Goal: Information Seeking & Learning: Find specific fact

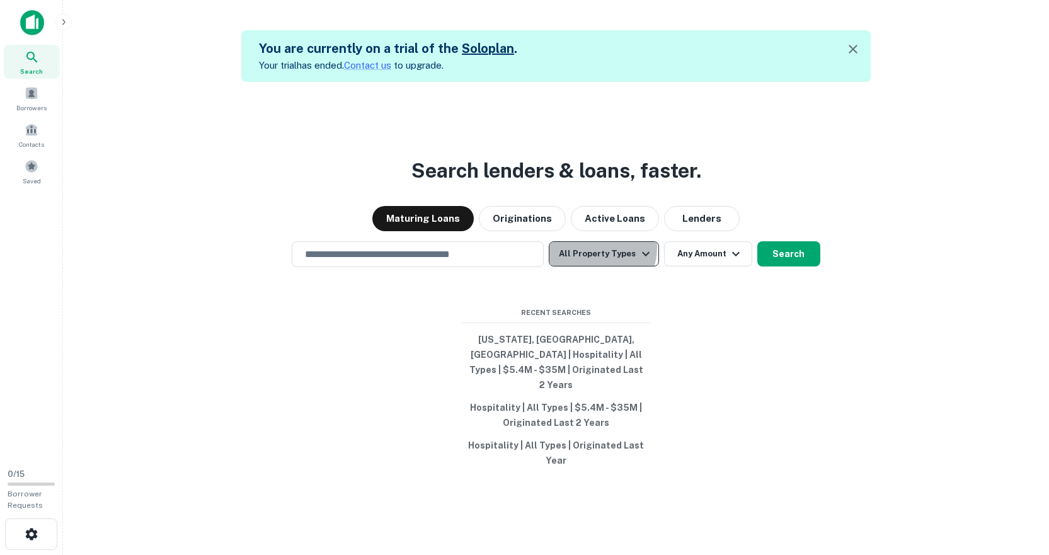
click at [596, 263] on button "All Property Types" at bounding box center [604, 253] width 110 height 25
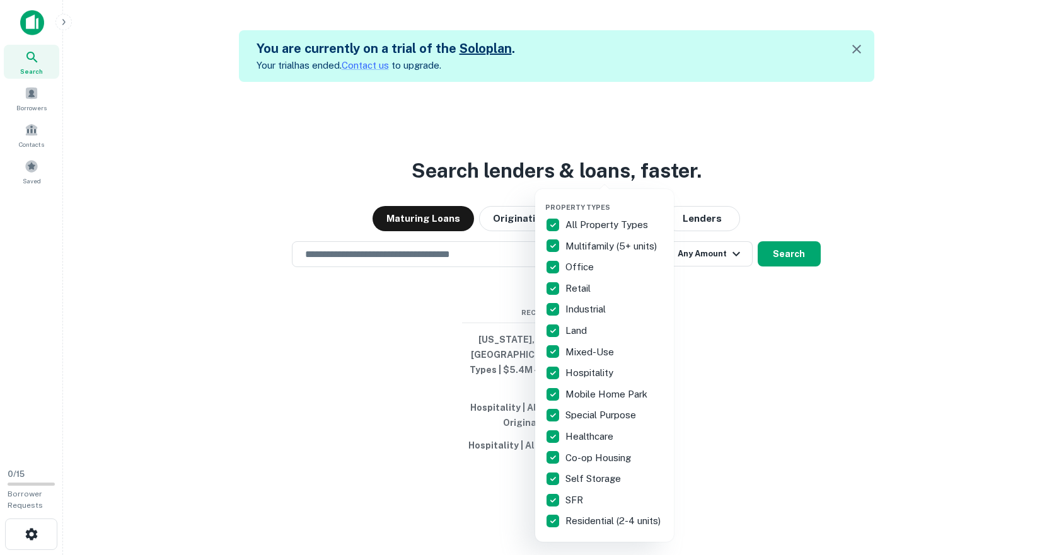
click at [585, 216] on div "All Property Types" at bounding box center [604, 224] width 118 height 21
click at [596, 370] on p "Hospitality" at bounding box center [590, 373] width 50 height 15
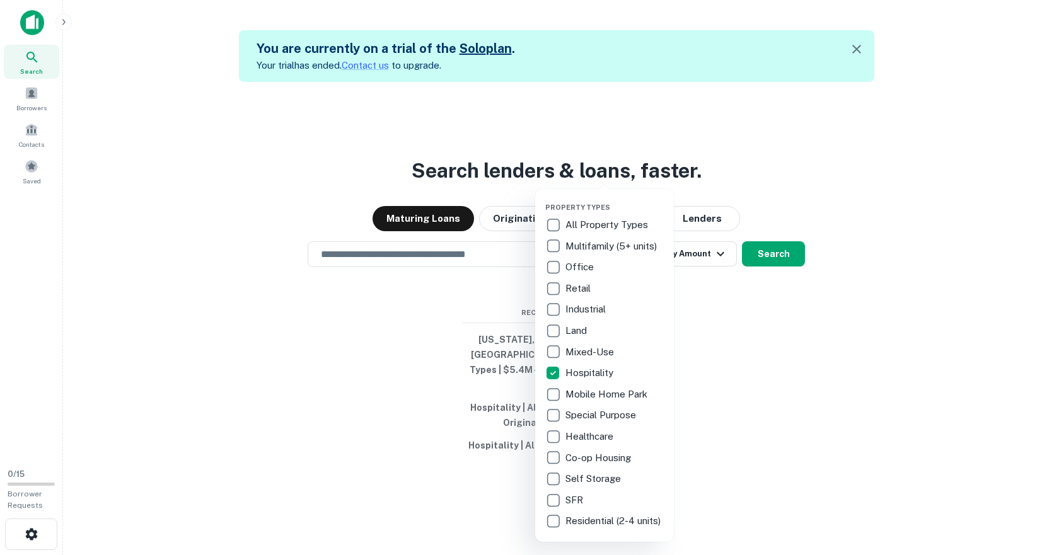
click at [744, 368] on div at bounding box center [529, 277] width 1059 height 555
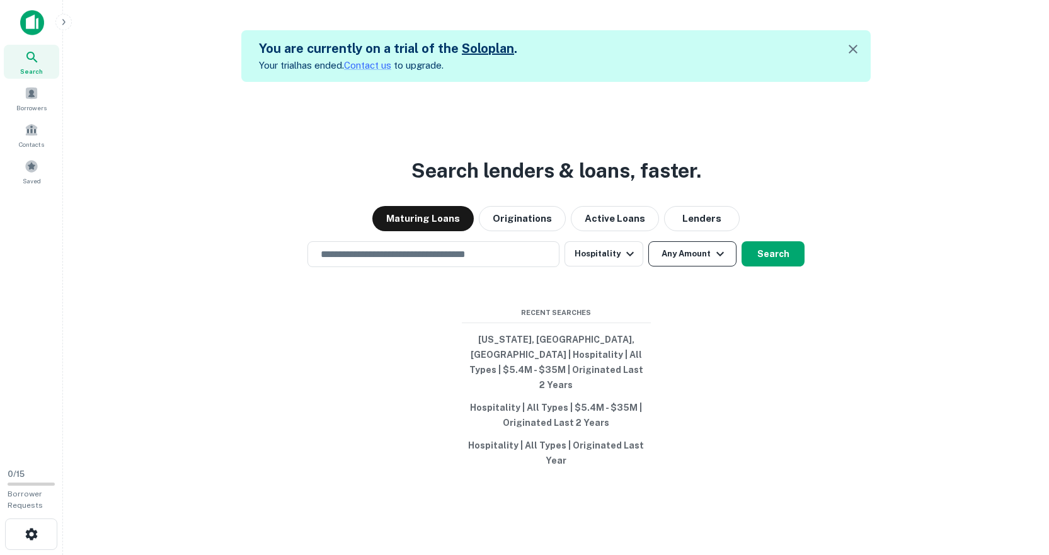
click at [688, 266] on button "Any Amount" at bounding box center [693, 253] width 88 height 25
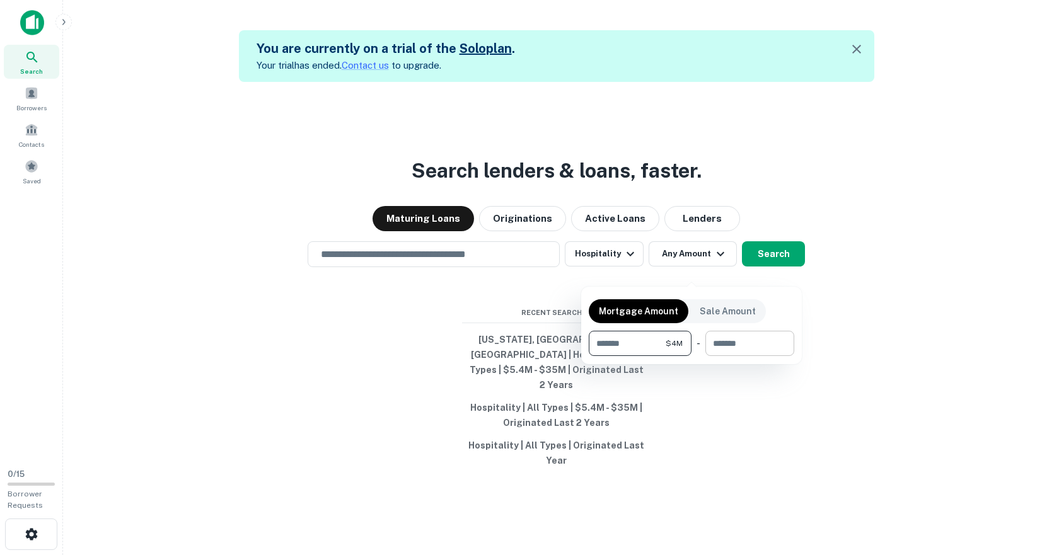
type input "*******"
click at [755, 343] on input "number" at bounding box center [745, 343] width 80 height 25
type input "********"
click at [785, 330] on div "Mortgage Amount Sale Amount ******* $4M ​ - ******** $45M ​" at bounding box center [691, 325] width 205 height 62
click at [811, 280] on div at bounding box center [529, 277] width 1059 height 555
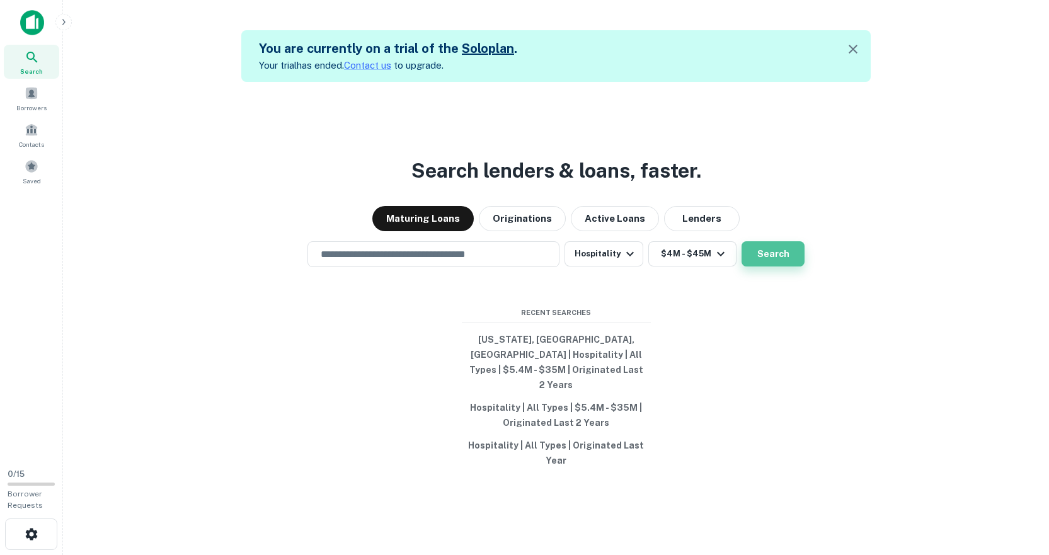
click at [781, 267] on button "Search" at bounding box center [773, 253] width 63 height 25
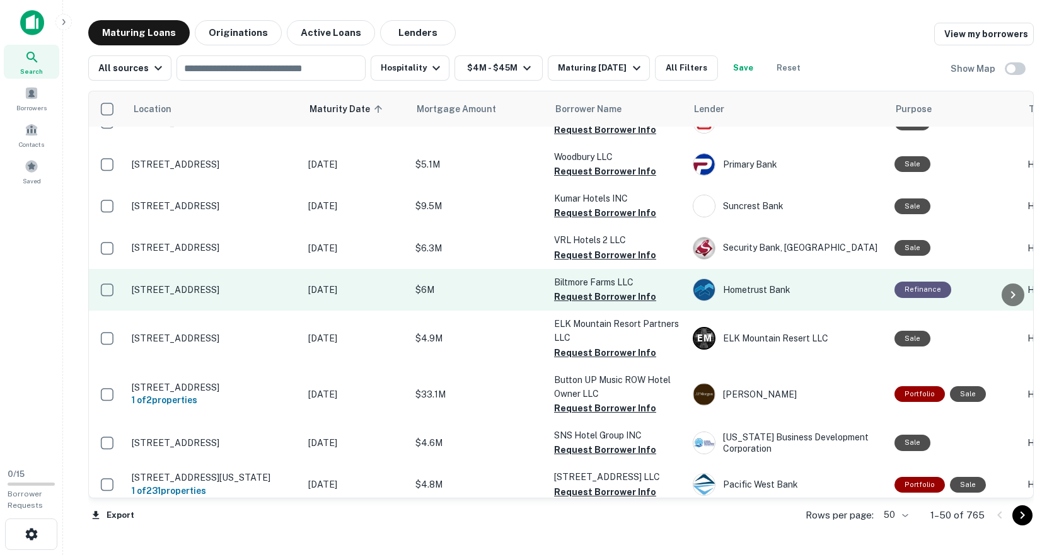
scroll to position [1853, 0]
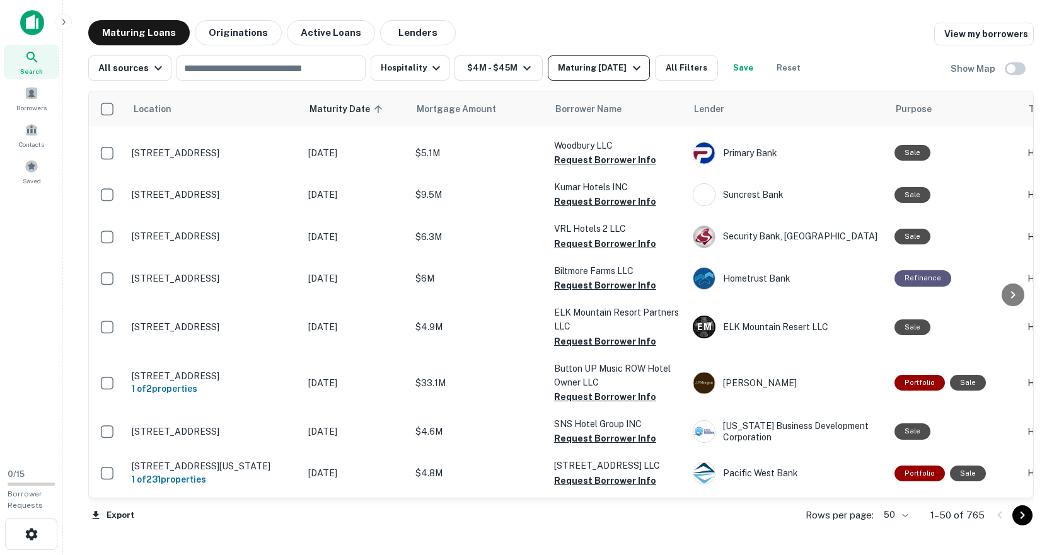
click at [602, 59] on button "Maturing [DATE]" at bounding box center [598, 67] width 101 height 25
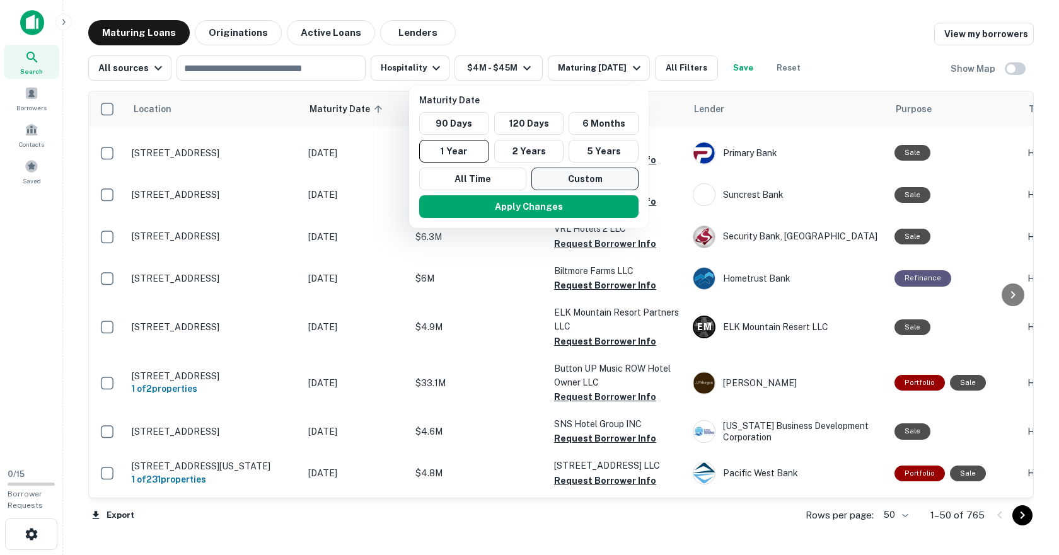
click at [563, 172] on button "Custom" at bounding box center [584, 179] width 107 height 23
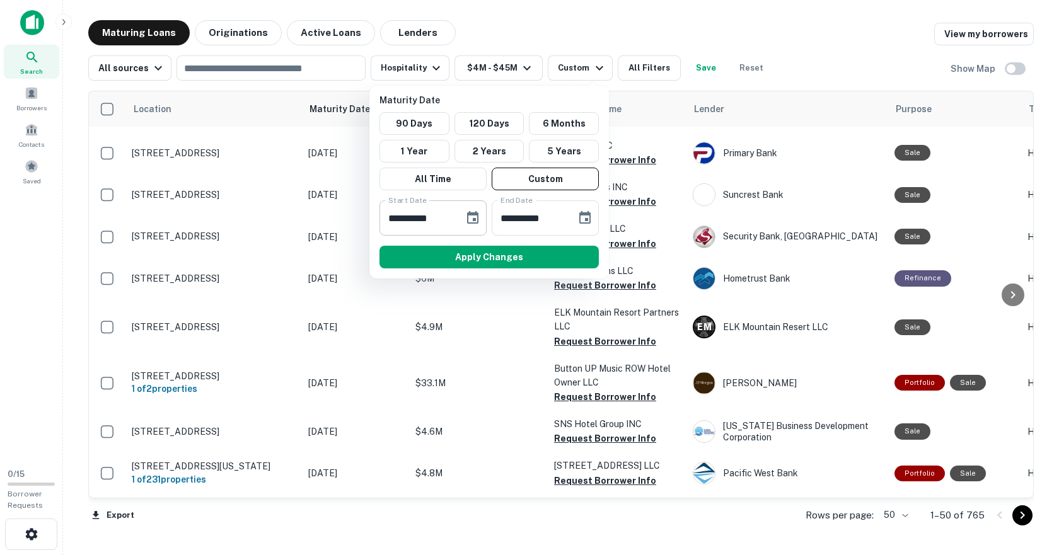
click at [468, 219] on icon "Choose date, selected date is Mar 12, 2025" at bounding box center [472, 217] width 11 height 13
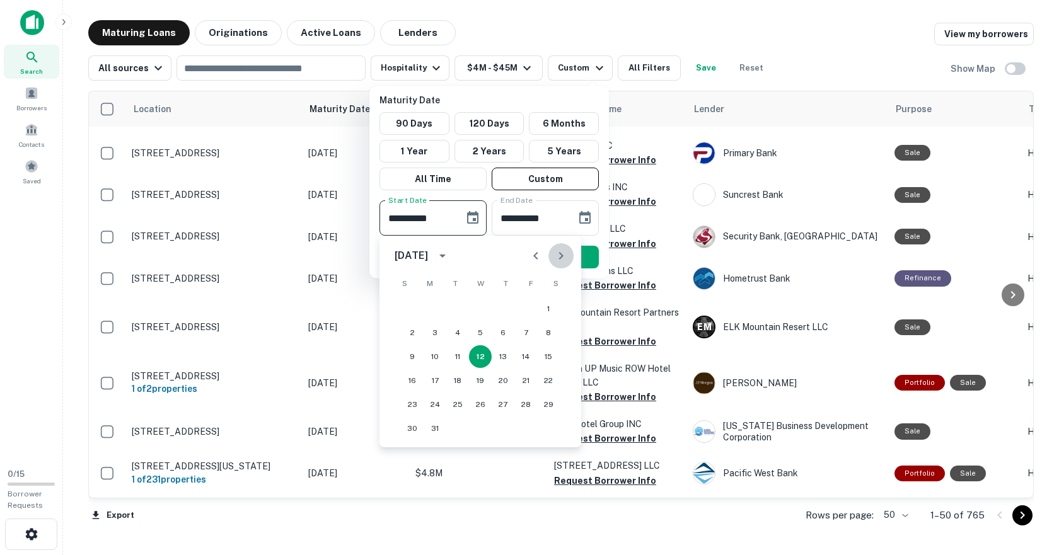
click at [551, 258] on button "Next month" at bounding box center [560, 255] width 25 height 25
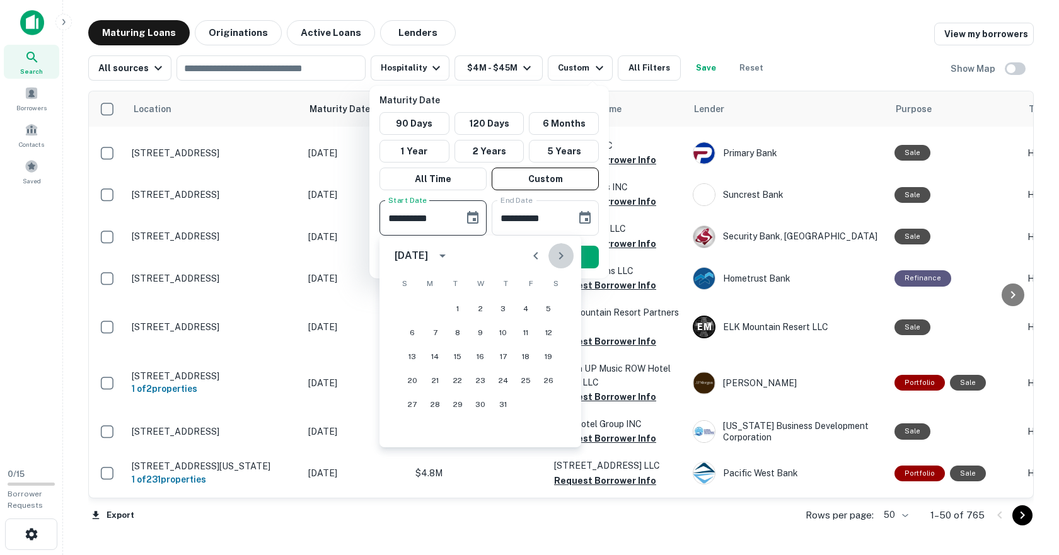
click at [551, 258] on button "Next month" at bounding box center [560, 255] width 25 height 25
click at [551, 257] on button "Next month" at bounding box center [560, 255] width 25 height 25
click at [551, 305] on button "1" at bounding box center [548, 308] width 23 height 23
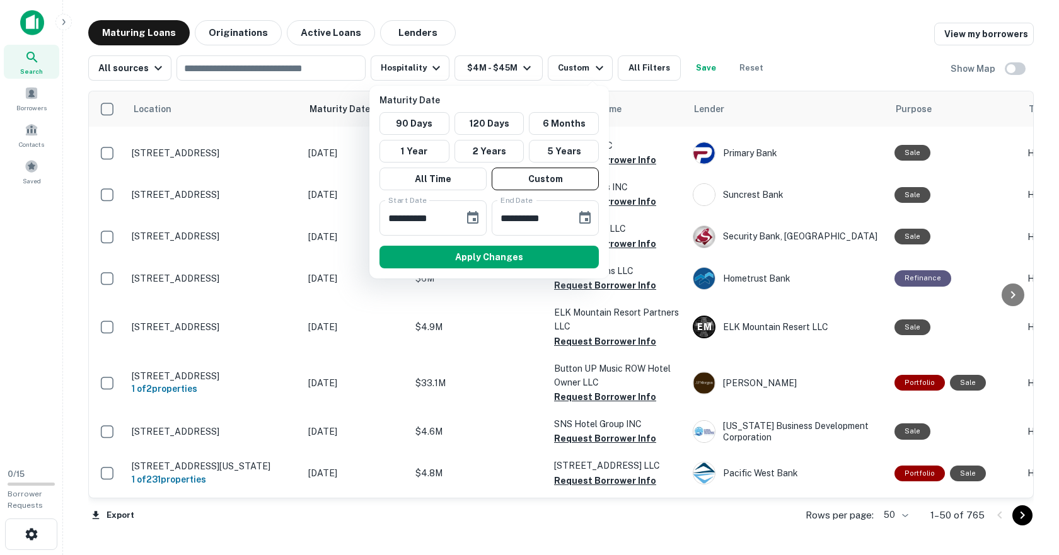
type input "**********"
click at [536, 211] on input "**********" at bounding box center [530, 217] width 76 height 35
click at [575, 216] on button "Choose date, selected date is Sep 8, 2025" at bounding box center [584, 217] width 25 height 25
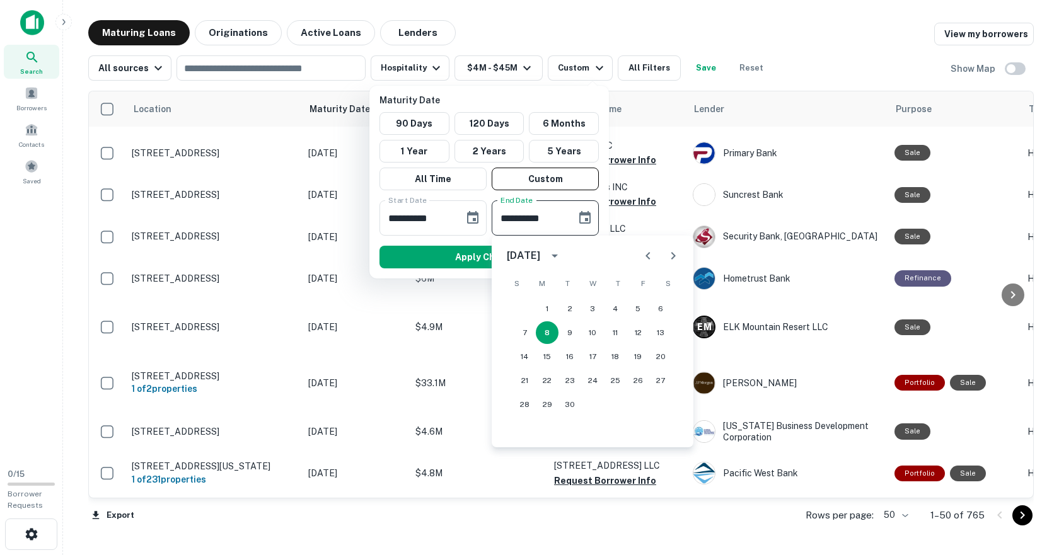
click at [668, 254] on icon "Next month" at bounding box center [673, 255] width 15 height 15
click at [593, 405] on button "31" at bounding box center [592, 404] width 23 height 23
type input "**********"
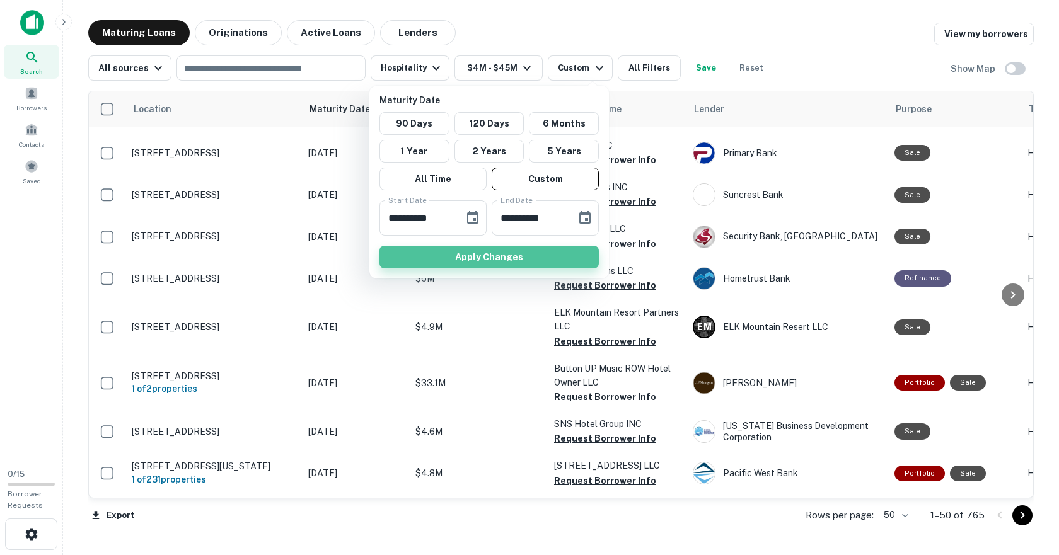
click at [473, 255] on button "Apply Changes" at bounding box center [488, 257] width 219 height 23
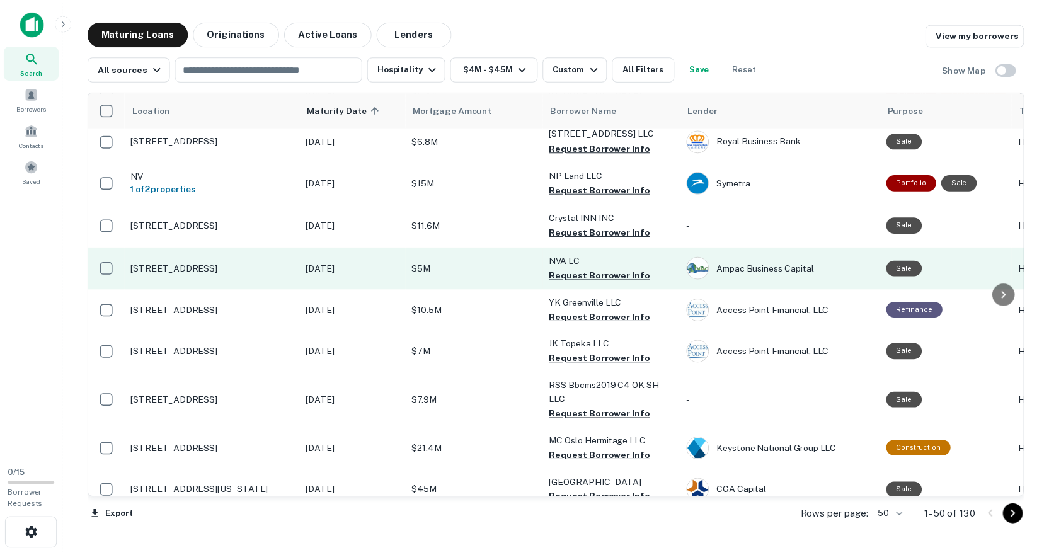
scroll to position [126, 0]
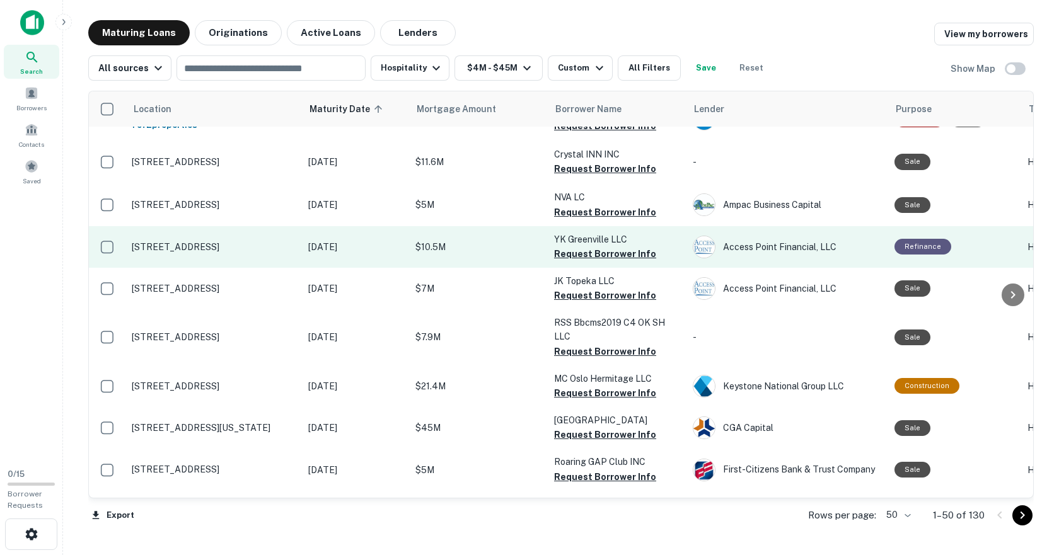
click at [167, 241] on p "[STREET_ADDRESS]" at bounding box center [214, 246] width 164 height 11
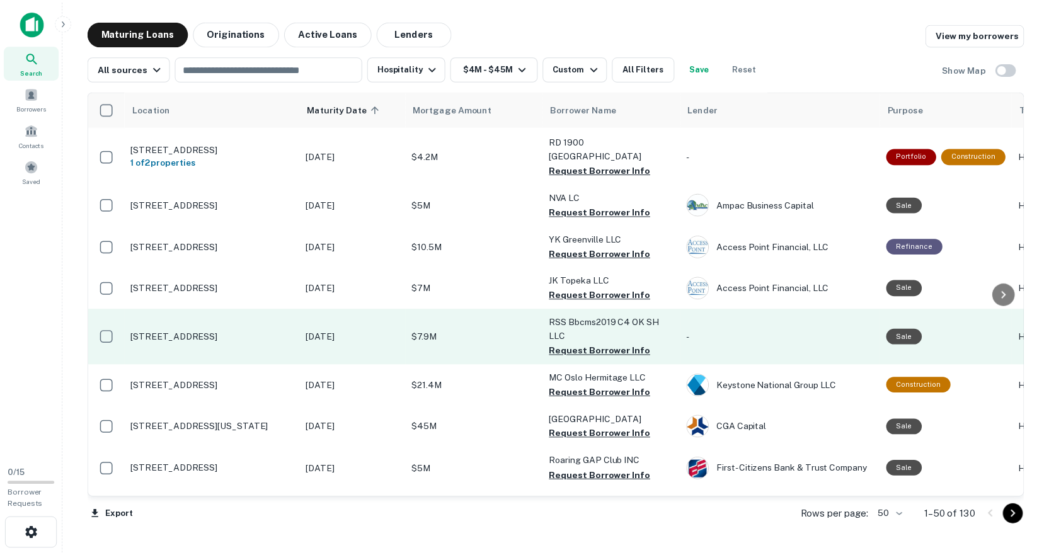
scroll to position [189, 0]
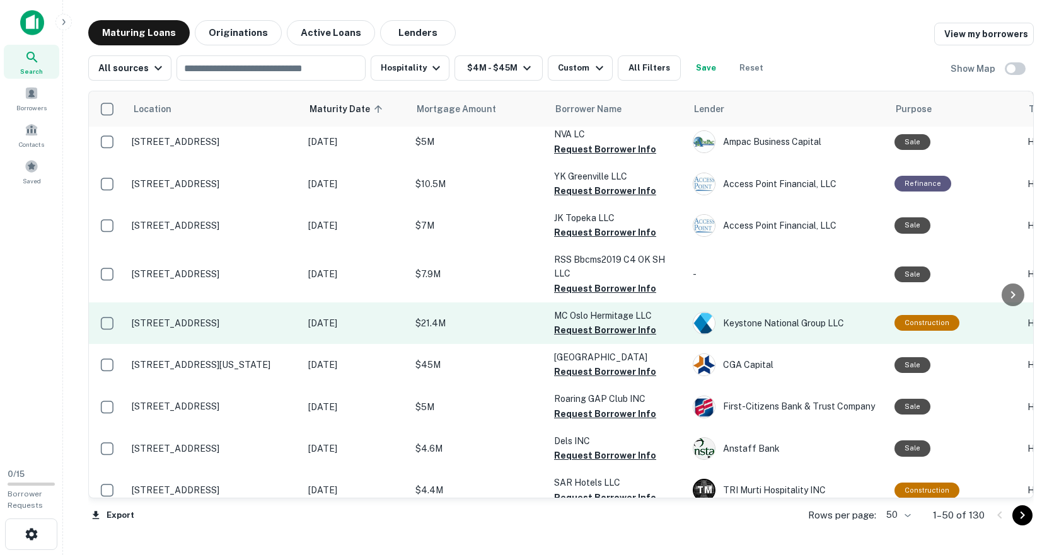
click at [170, 320] on p "[STREET_ADDRESS]" at bounding box center [214, 323] width 164 height 11
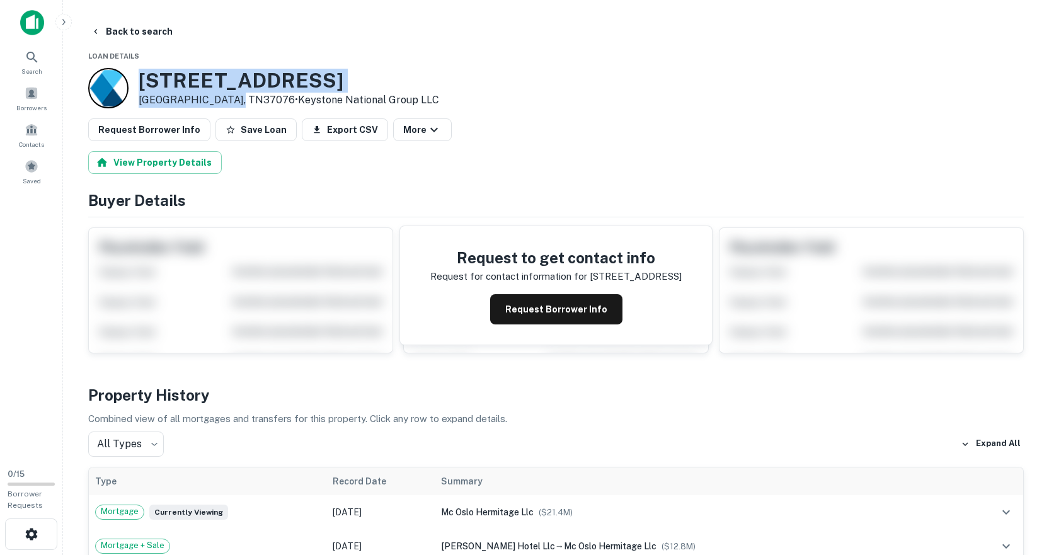
drag, startPoint x: 141, startPoint y: 79, endPoint x: 237, endPoint y: 96, distance: 97.8
click at [237, 96] on div "[STREET_ADDRESS] • Keystone National Group LLC" at bounding box center [289, 88] width 301 height 39
copy div "[STREET_ADDRESS]"
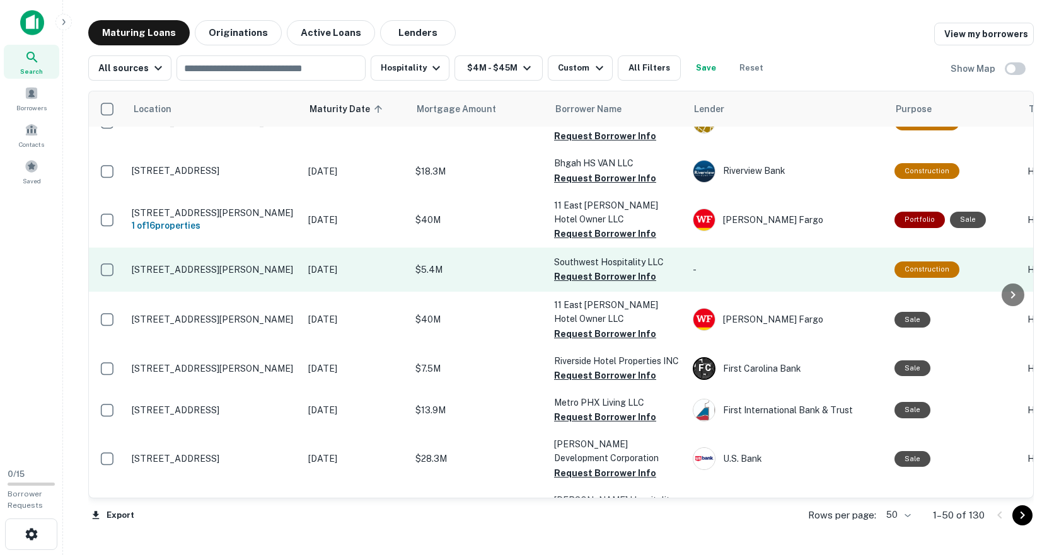
scroll to position [1513, 0]
